Goal: Browse casually: Explore the website without a specific task or goal

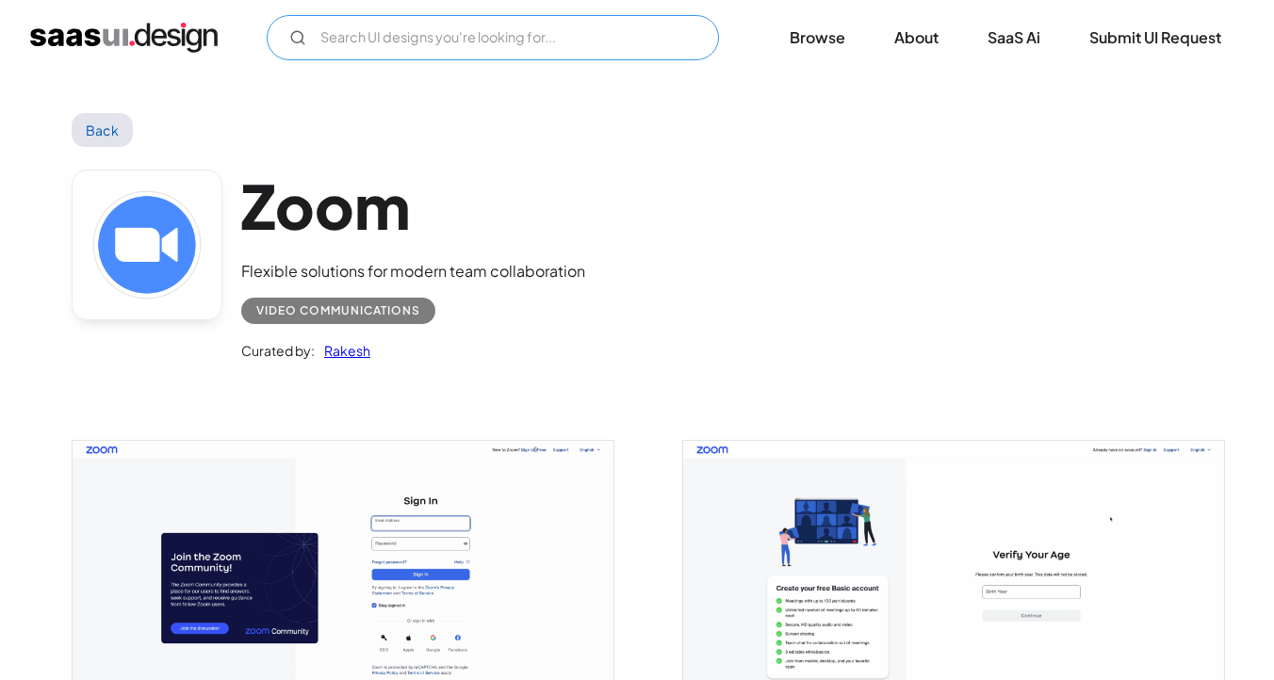
click at [374, 44] on input "Email Form" at bounding box center [493, 37] width 452 height 45
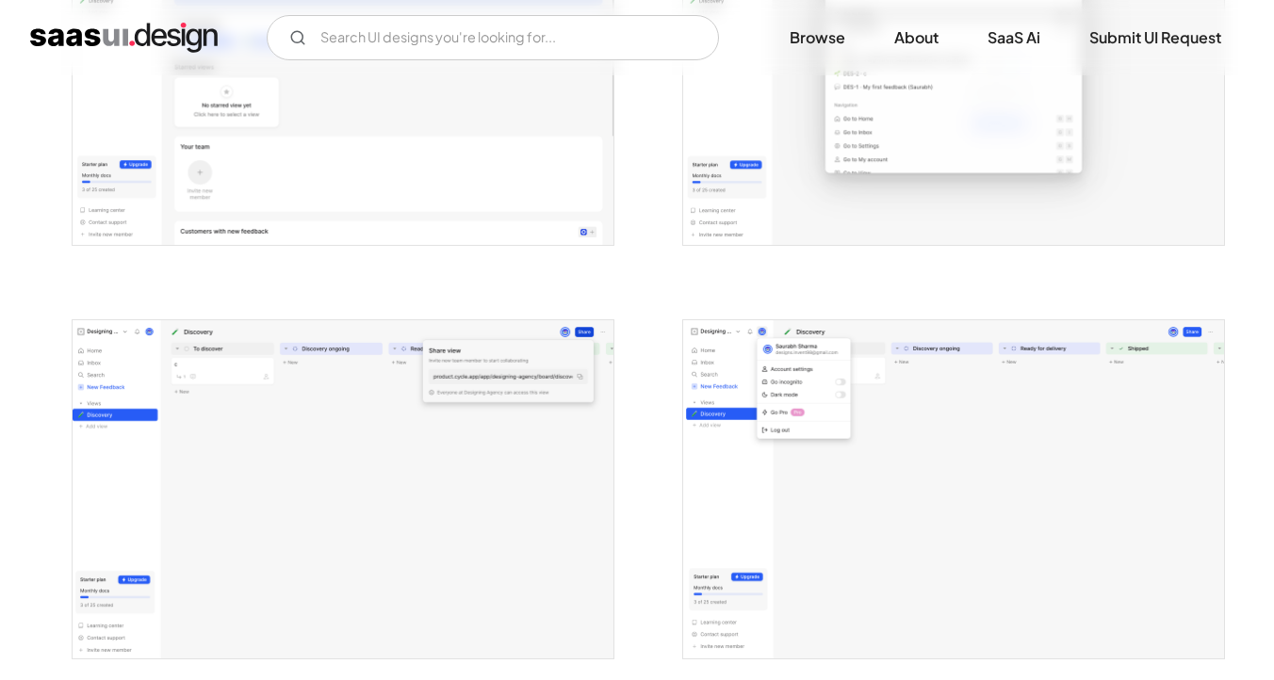
scroll to position [3844, 0]
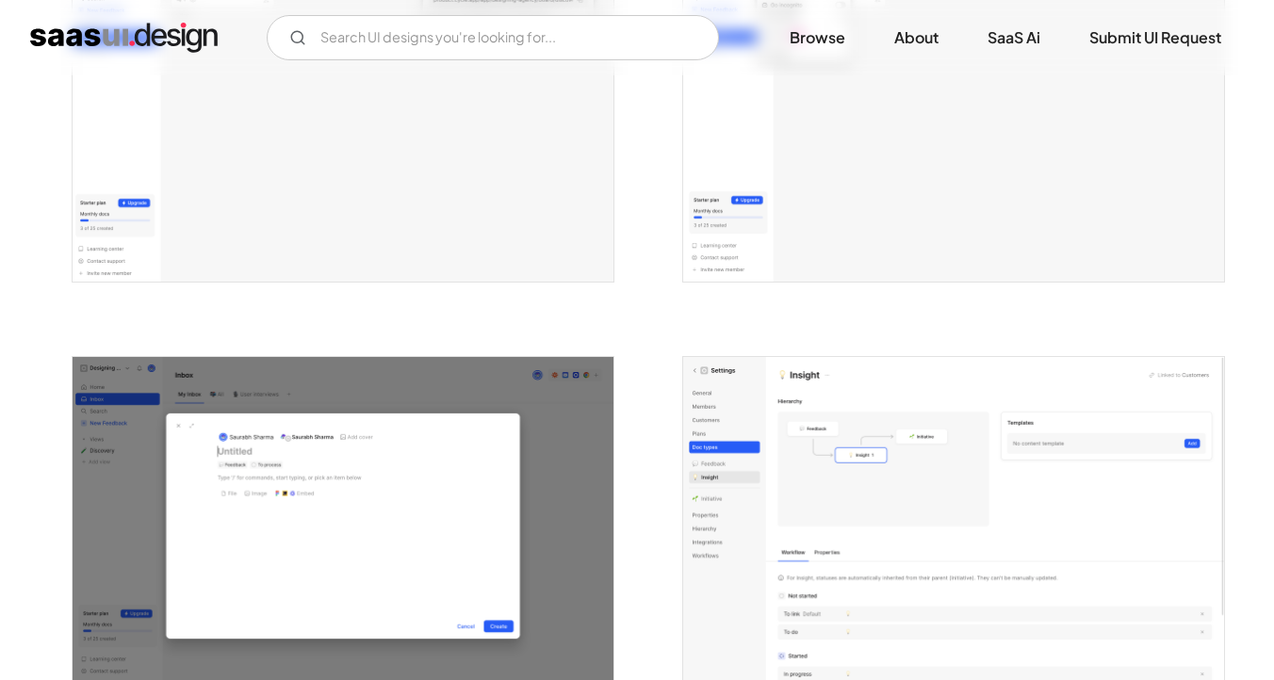
scroll to position [3567, 0]
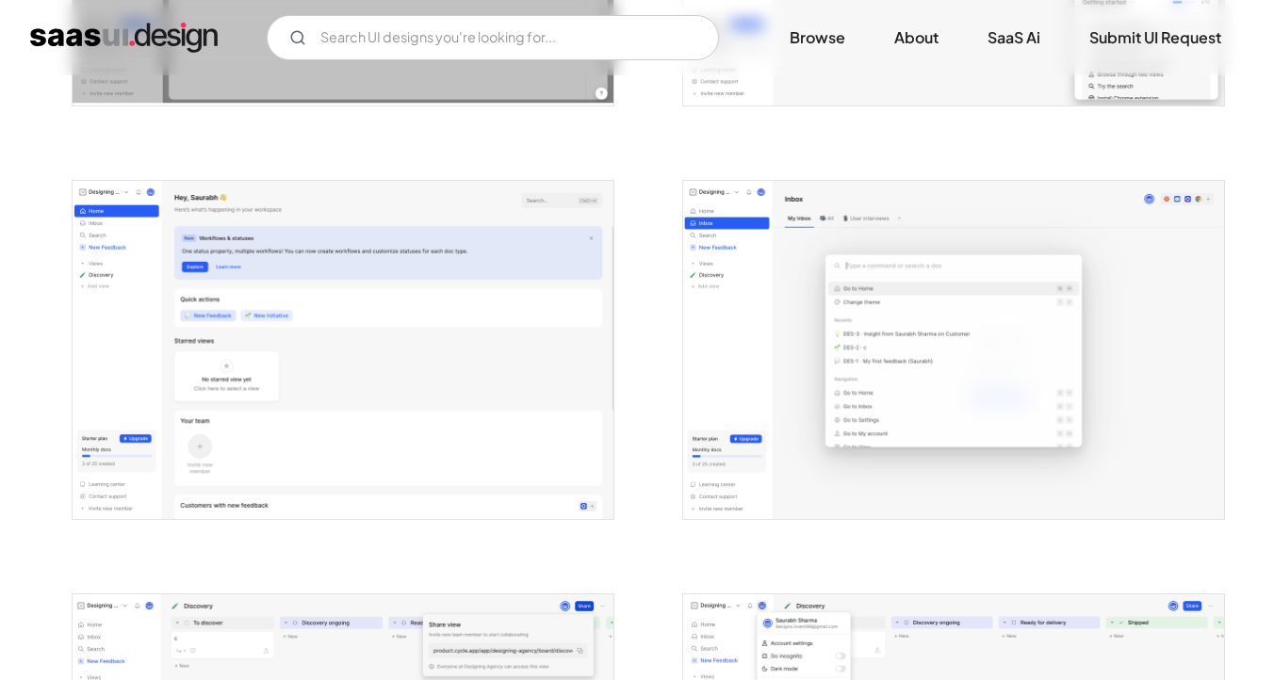
click at [596, 380] on img "open lightbox" at bounding box center [343, 350] width 541 height 338
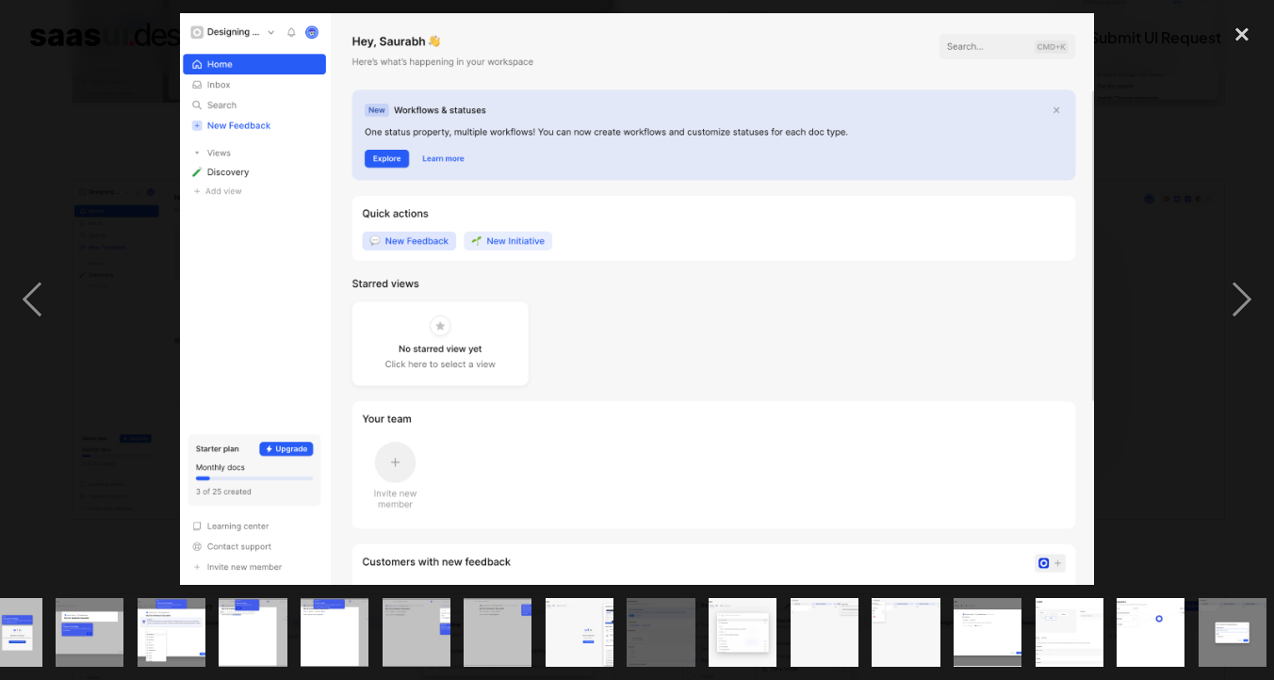
scroll to position [0, 698]
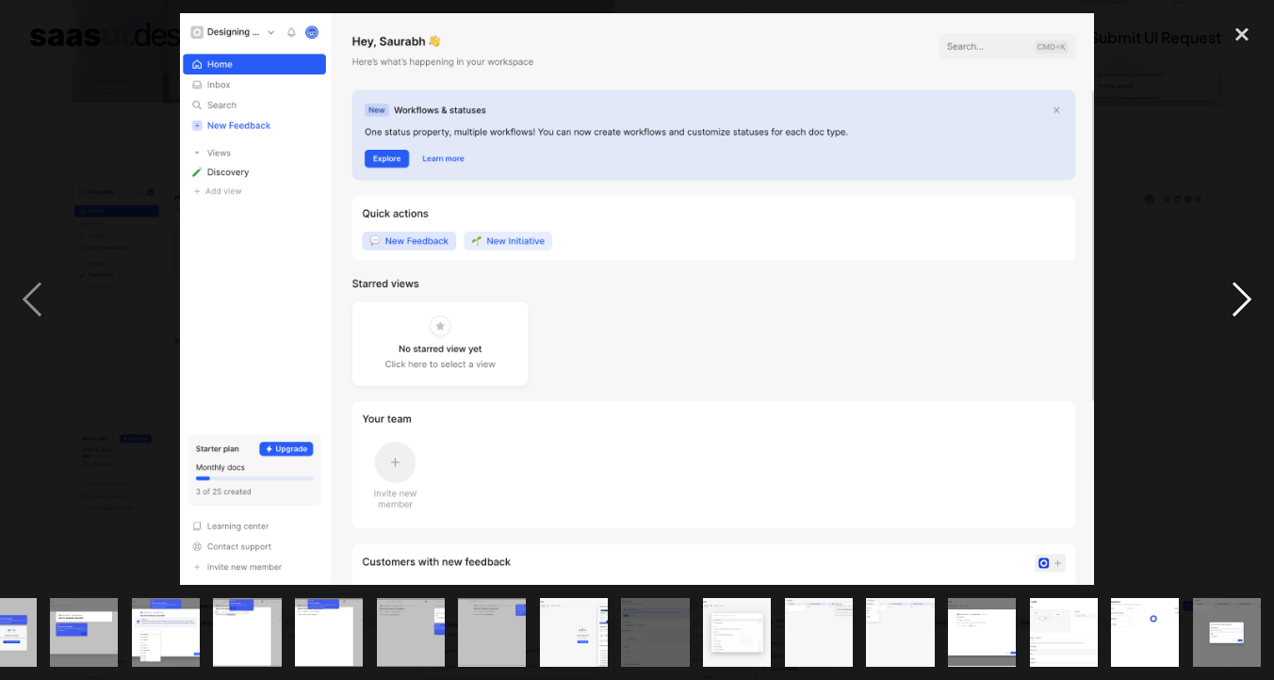
click at [1243, 301] on div "next image" at bounding box center [1242, 298] width 64 height 571
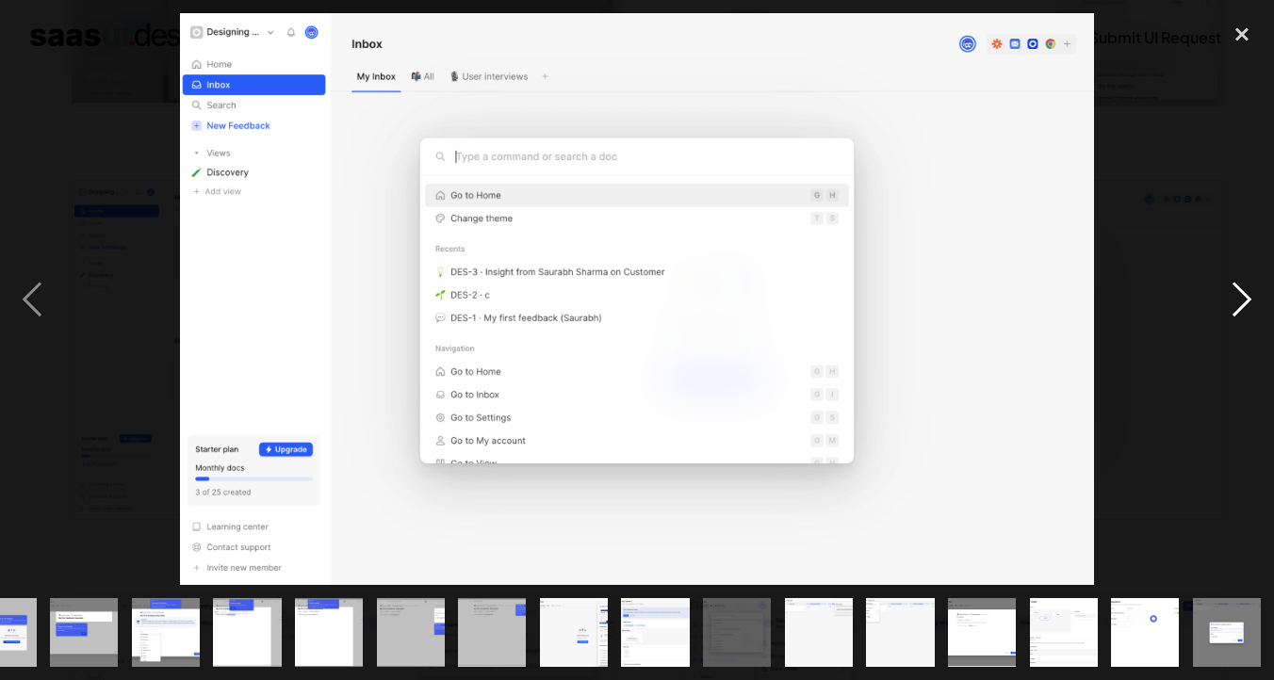
click at [1243, 301] on div "next image" at bounding box center [1242, 298] width 64 height 571
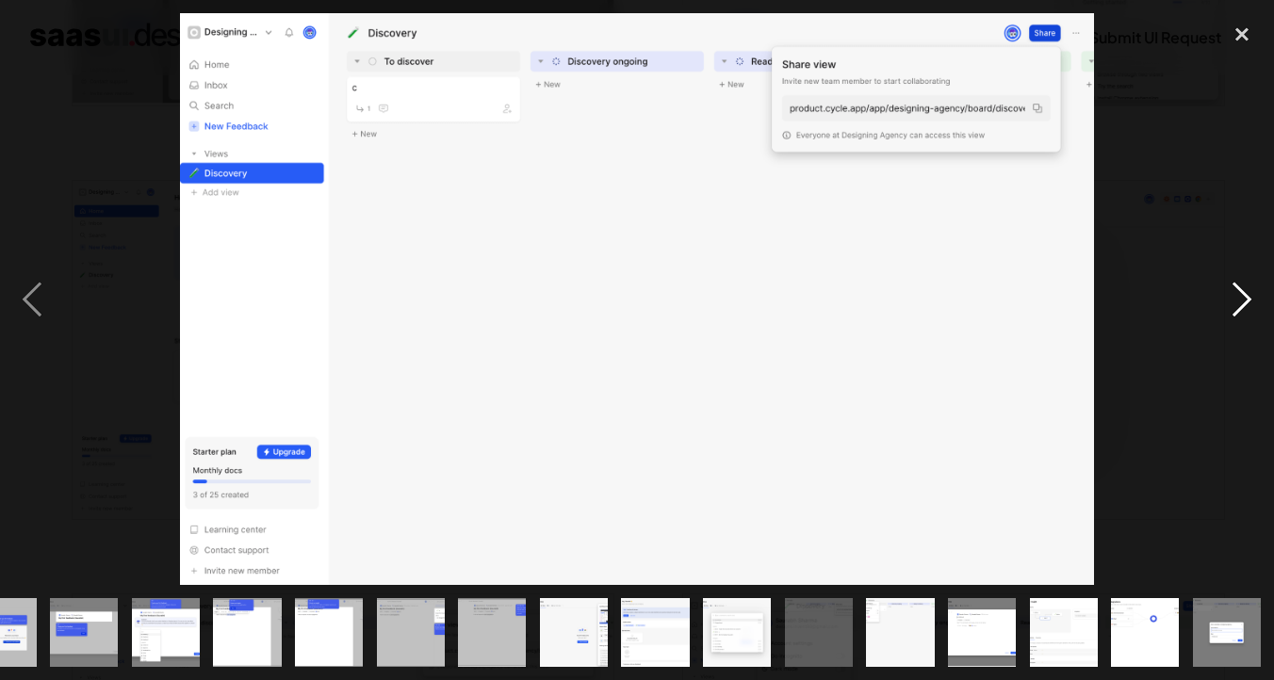
click at [1243, 301] on div "next image" at bounding box center [1242, 298] width 64 height 571
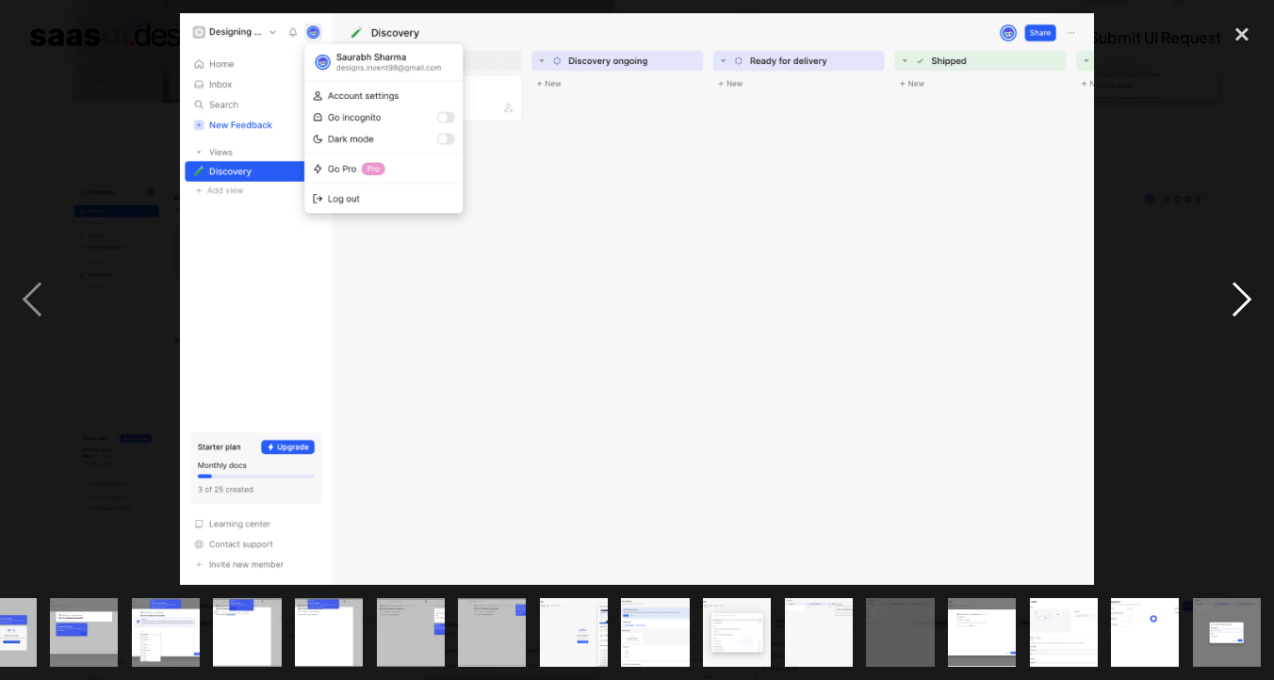
click at [1243, 301] on div "next image" at bounding box center [1242, 298] width 64 height 571
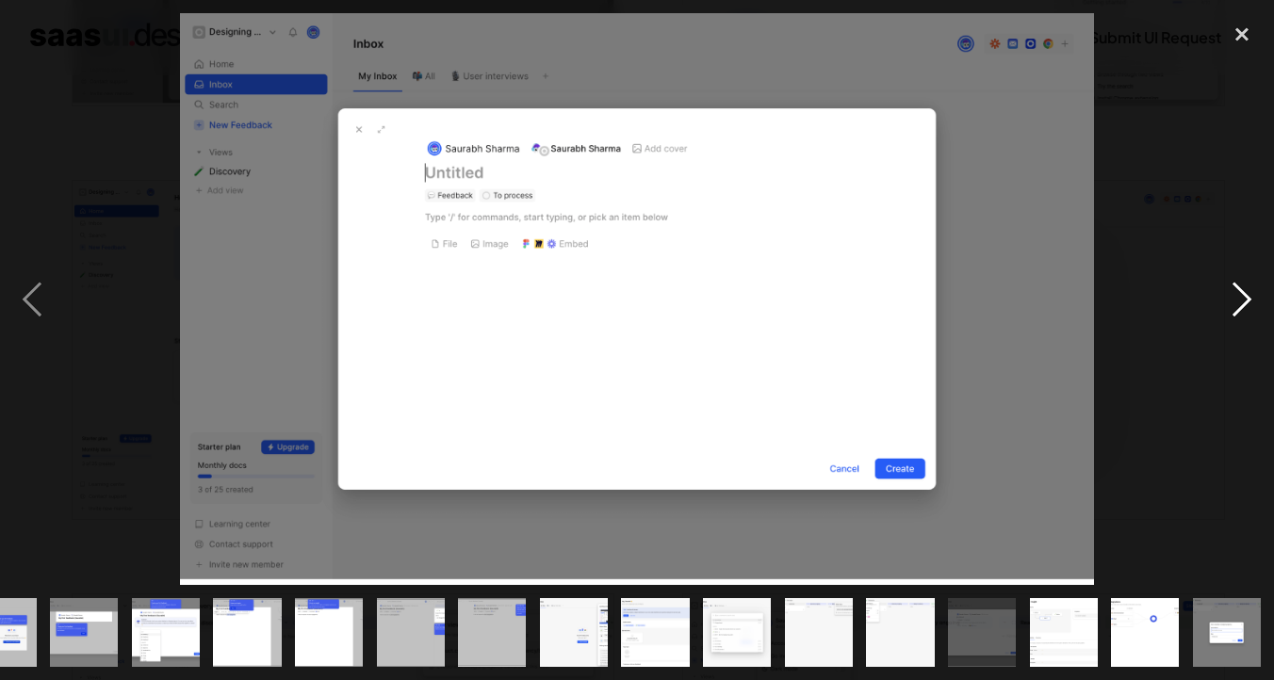
click at [1237, 294] on div "next image" at bounding box center [1242, 298] width 64 height 571
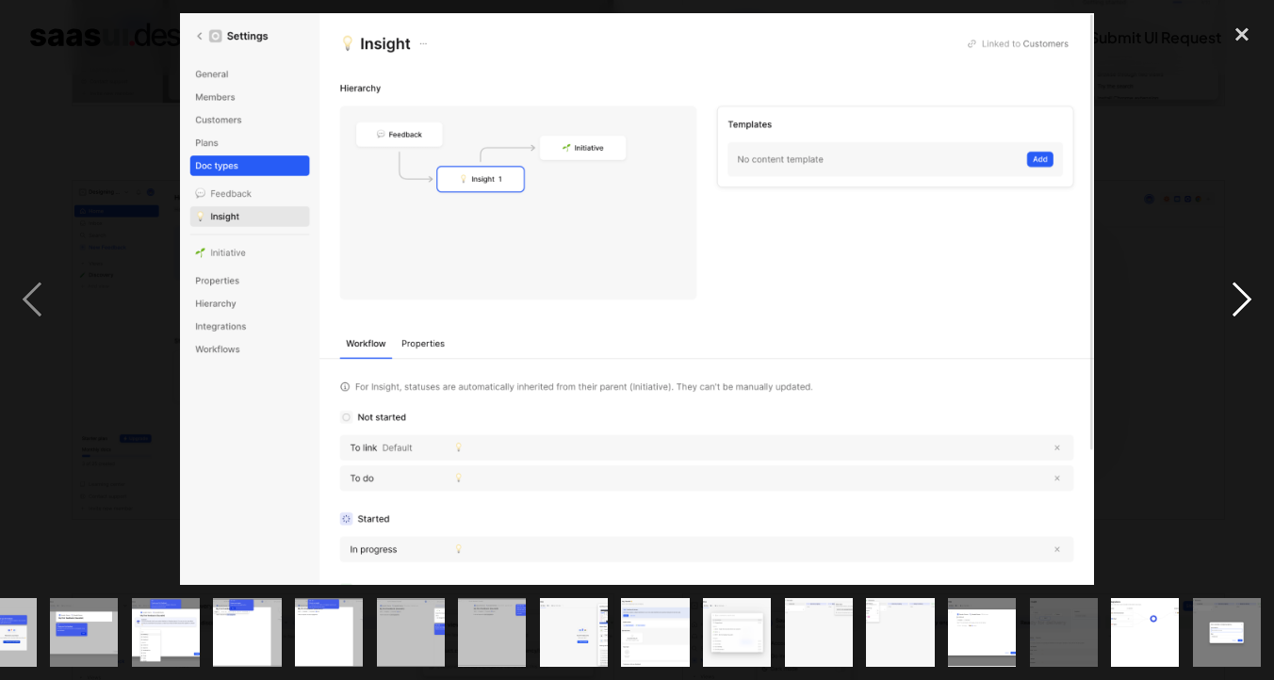
click at [1237, 294] on div "next image" at bounding box center [1242, 298] width 64 height 571
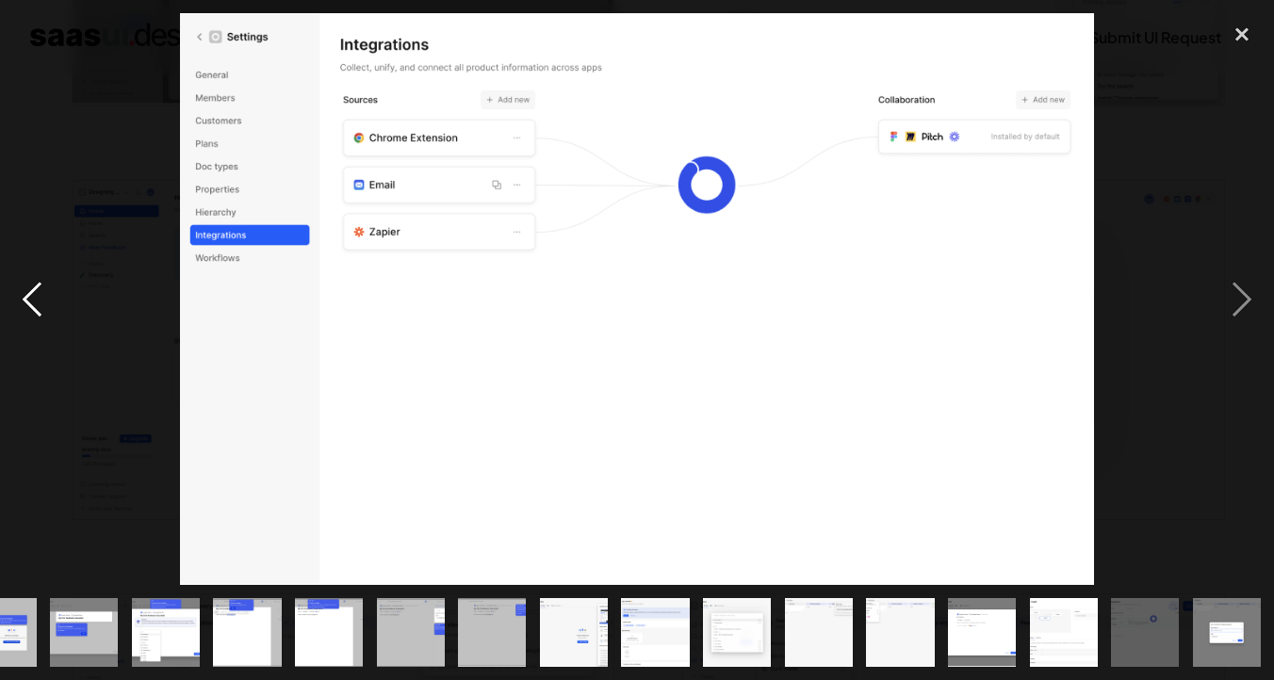
click at [37, 303] on div "previous image" at bounding box center [32, 298] width 64 height 571
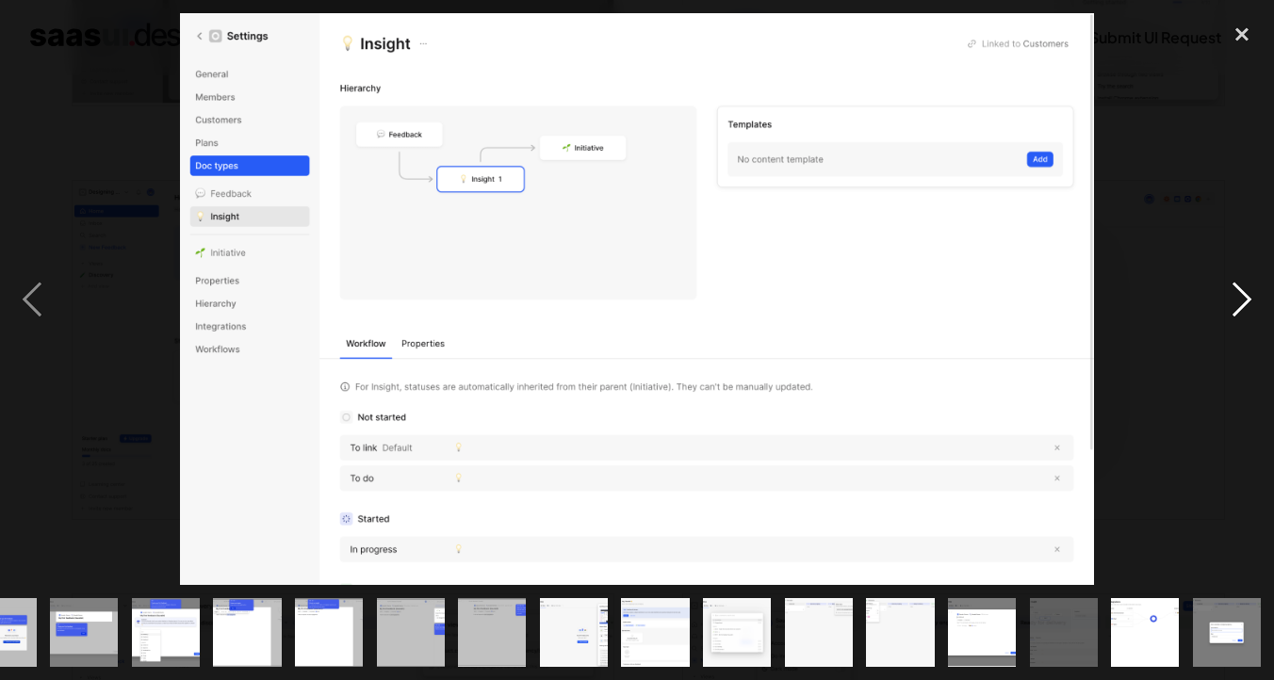
click at [1239, 301] on div "next image" at bounding box center [1242, 298] width 64 height 571
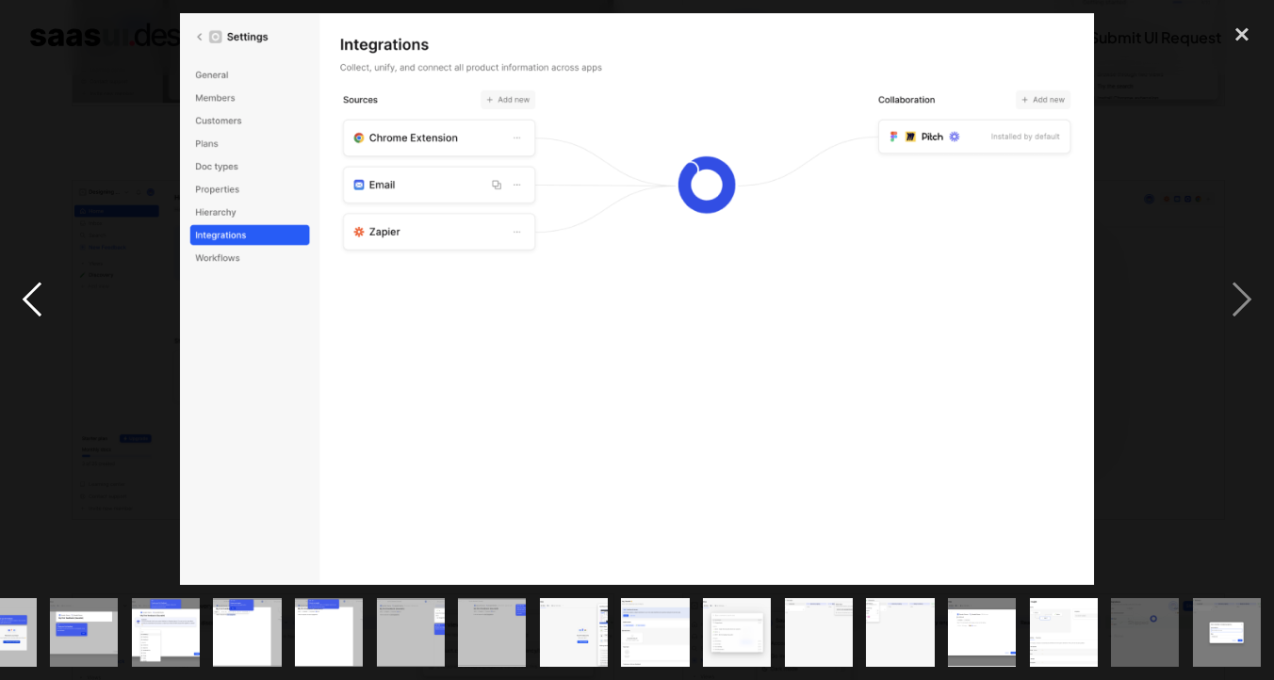
click at [24, 302] on div "previous image" at bounding box center [32, 298] width 64 height 571
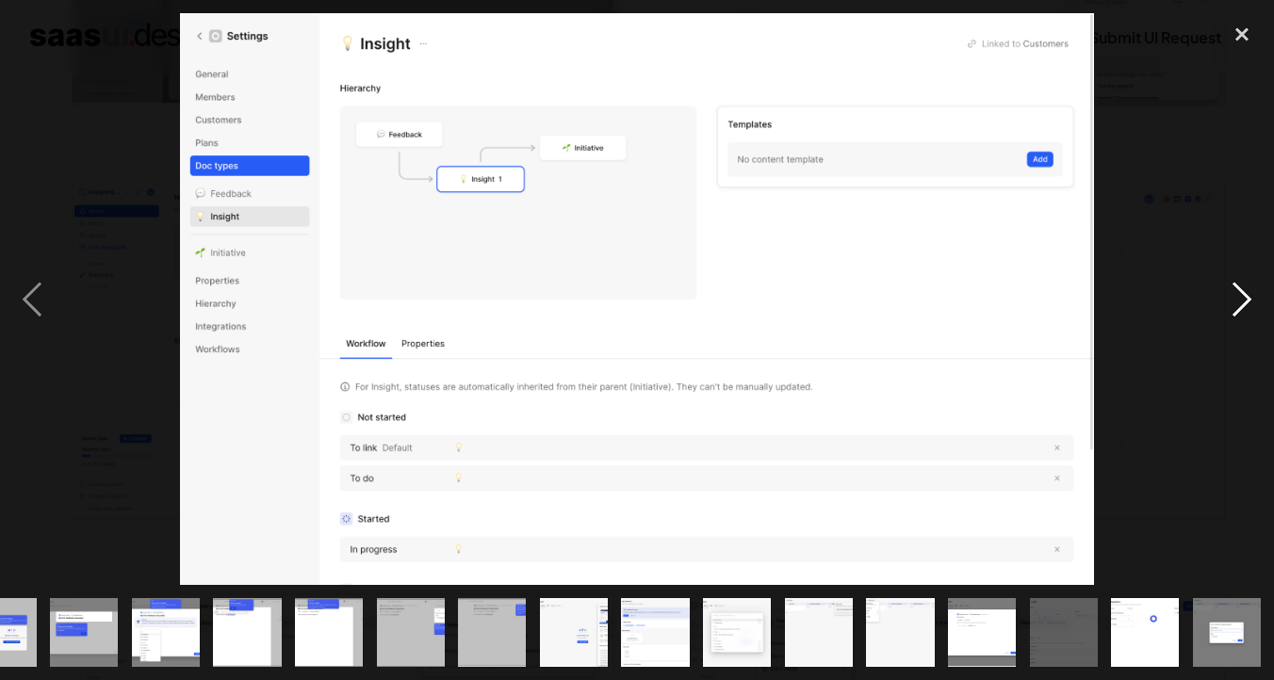
click at [1246, 286] on div "next image" at bounding box center [1242, 298] width 64 height 571
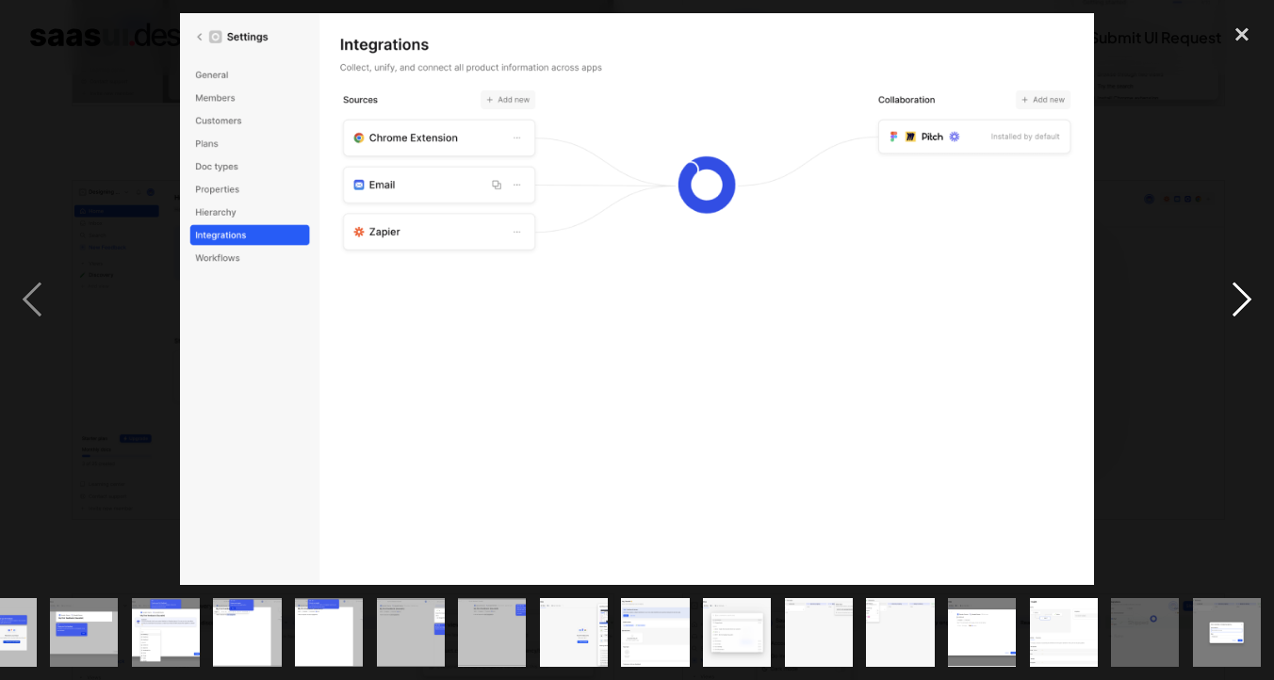
click at [1246, 286] on div "next image" at bounding box center [1242, 298] width 64 height 571
